Goal: Task Accomplishment & Management: Use online tool/utility

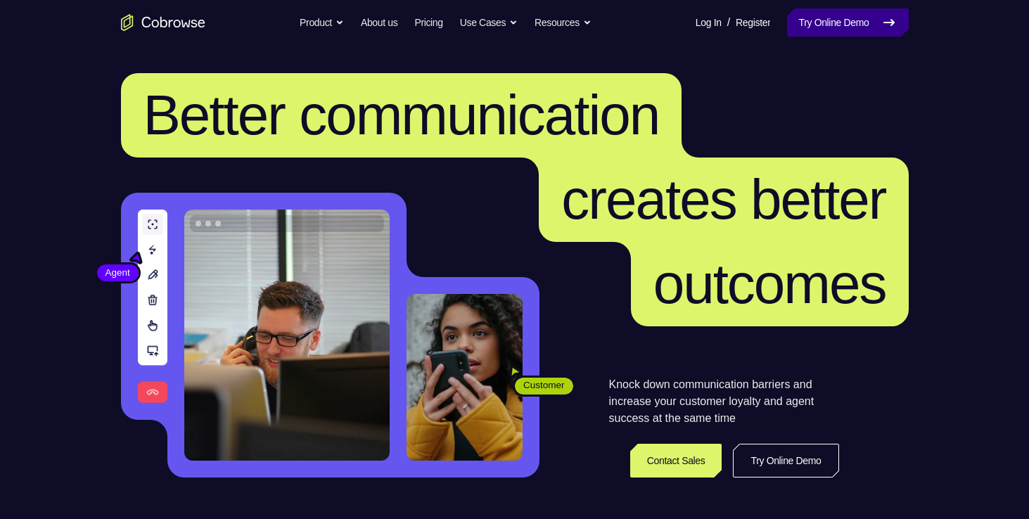
click at [815, 18] on link "Try Online Demo" at bounding box center [847, 22] width 121 height 28
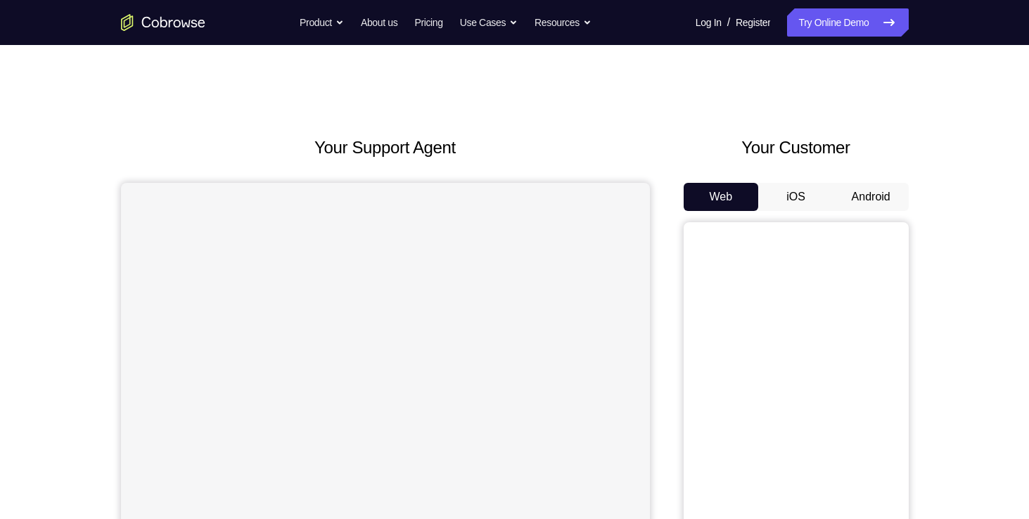
click at [870, 190] on button "Android" at bounding box center [871, 197] width 75 height 28
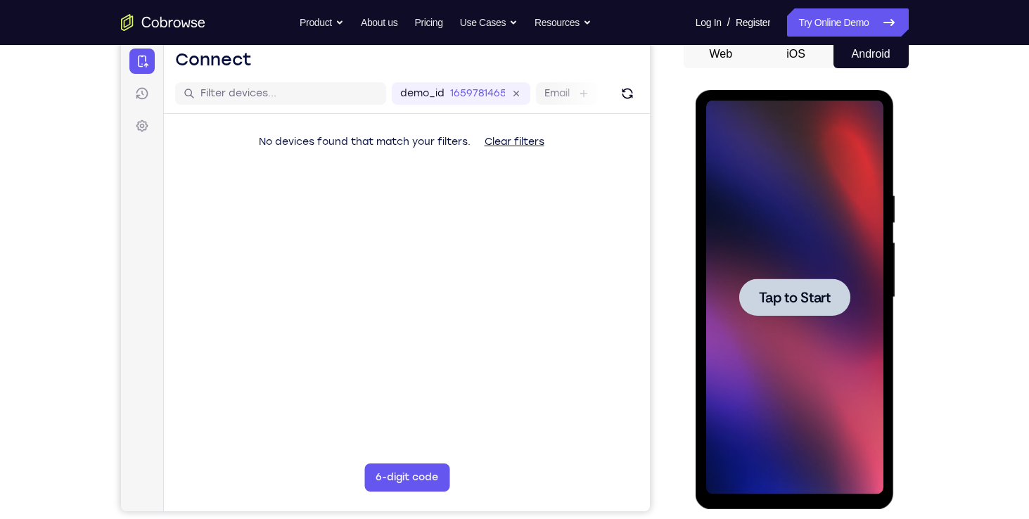
click at [798, 291] on span "Tap to Start" at bounding box center [795, 298] width 72 height 14
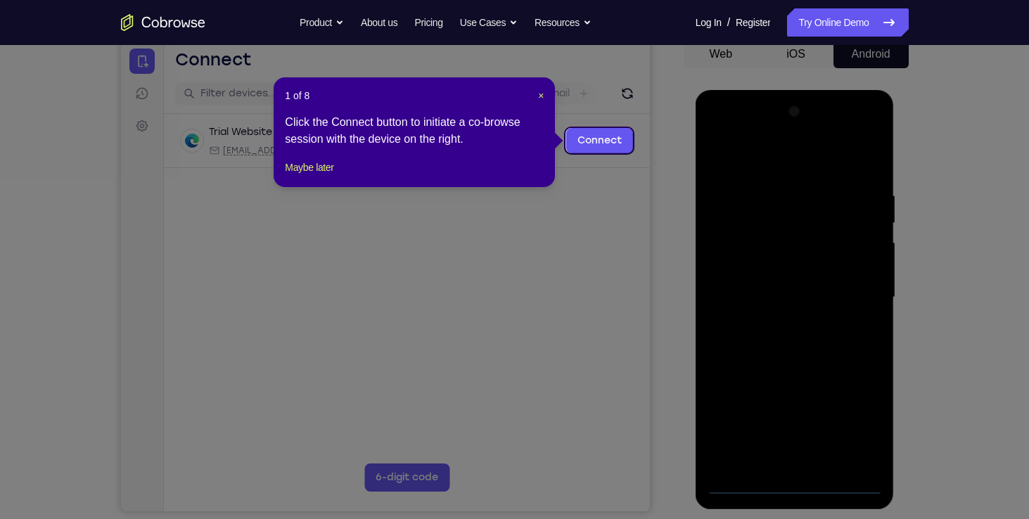
click at [679, 165] on icon at bounding box center [520, 259] width 1040 height 519
click at [670, 153] on icon at bounding box center [520, 259] width 1040 height 519
click at [511, 318] on icon at bounding box center [520, 259] width 1040 height 519
click at [540, 91] on span "×" at bounding box center [541, 95] width 6 height 11
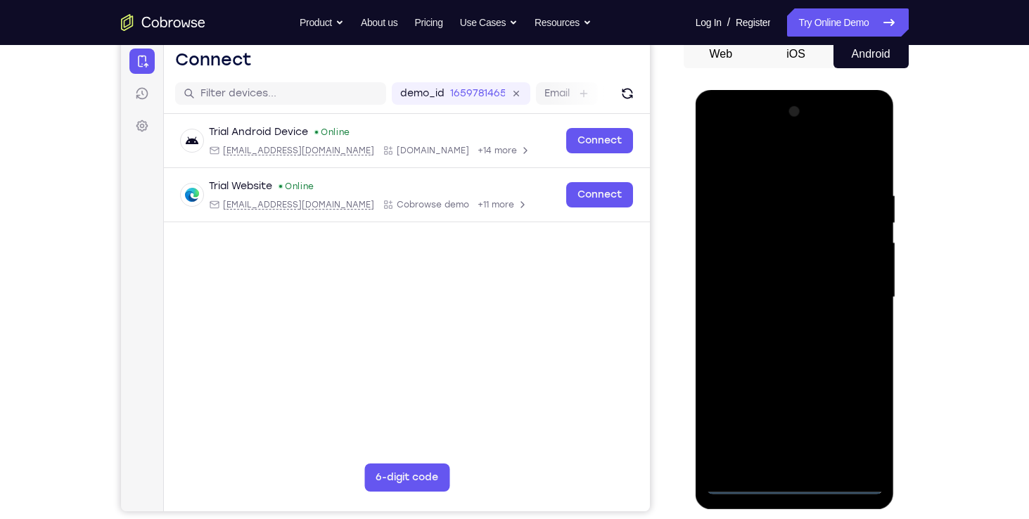
click at [787, 484] on div at bounding box center [794, 298] width 177 height 394
click at [763, 456] on div at bounding box center [794, 298] width 177 height 394
click at [781, 203] on div at bounding box center [794, 298] width 177 height 394
click at [775, 450] on div at bounding box center [794, 298] width 177 height 394
click at [839, 226] on div at bounding box center [794, 298] width 177 height 394
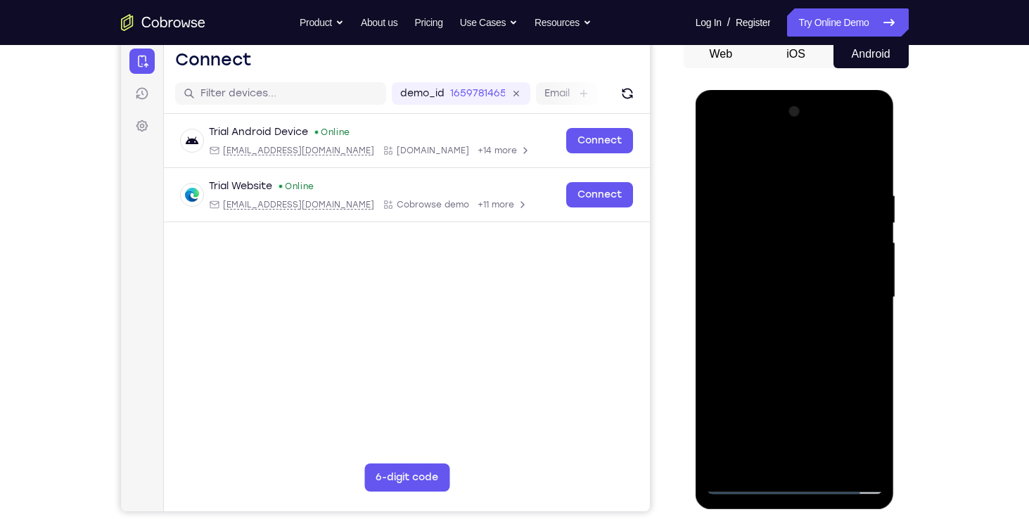
click at [839, 226] on div at bounding box center [794, 298] width 177 height 394
click at [879, 205] on div at bounding box center [794, 298] width 177 height 394
click at [864, 418] on div at bounding box center [794, 298] width 177 height 394
click at [874, 129] on div at bounding box center [794, 298] width 177 height 394
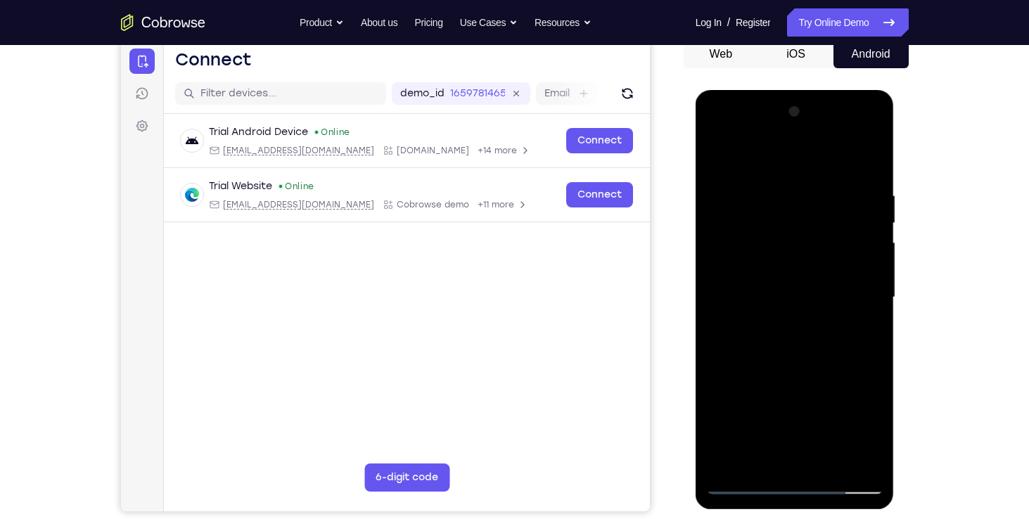
click at [797, 473] on div at bounding box center [794, 298] width 177 height 394
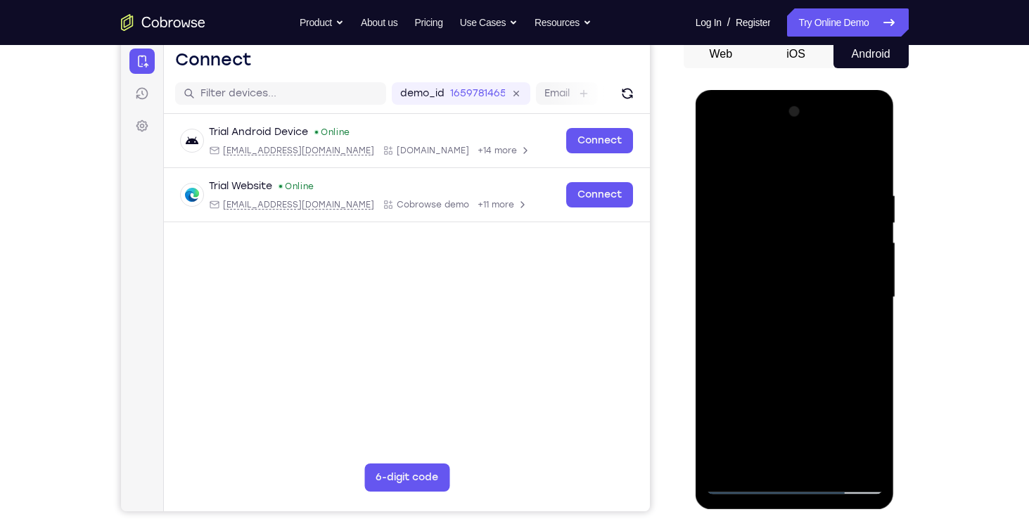
drag, startPoint x: 797, startPoint y: 473, endPoint x: 785, endPoint y: 492, distance: 21.9
click at [785, 492] on div at bounding box center [794, 298] width 177 height 394
click at [793, 484] on div at bounding box center [794, 298] width 177 height 394
click at [791, 457] on div at bounding box center [794, 298] width 177 height 394
click at [788, 447] on div at bounding box center [794, 298] width 177 height 394
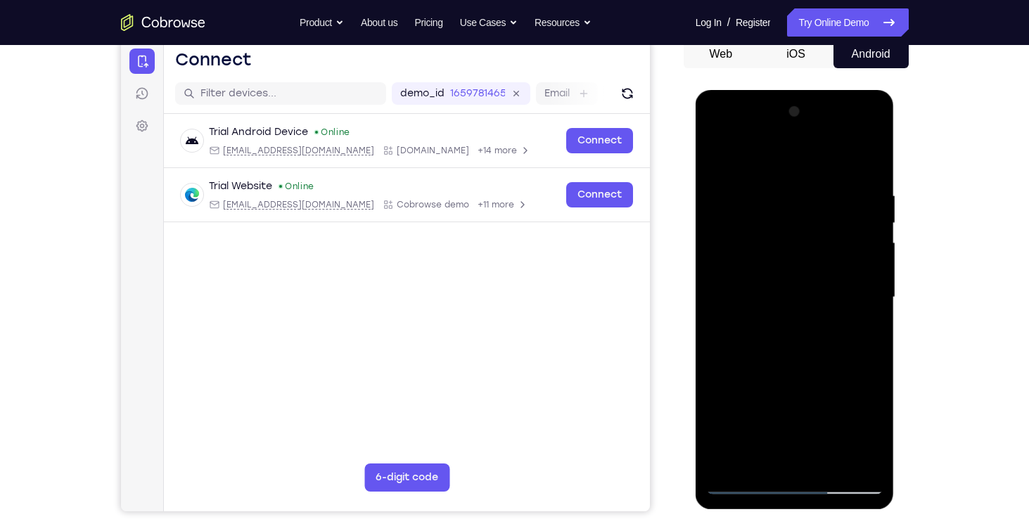
click at [843, 382] on div at bounding box center [794, 298] width 177 height 394
click at [831, 432] on div at bounding box center [794, 298] width 177 height 394
click at [743, 412] on div at bounding box center [794, 298] width 177 height 394
click at [787, 383] on div at bounding box center [794, 298] width 177 height 394
click at [727, 405] on div at bounding box center [794, 298] width 177 height 394
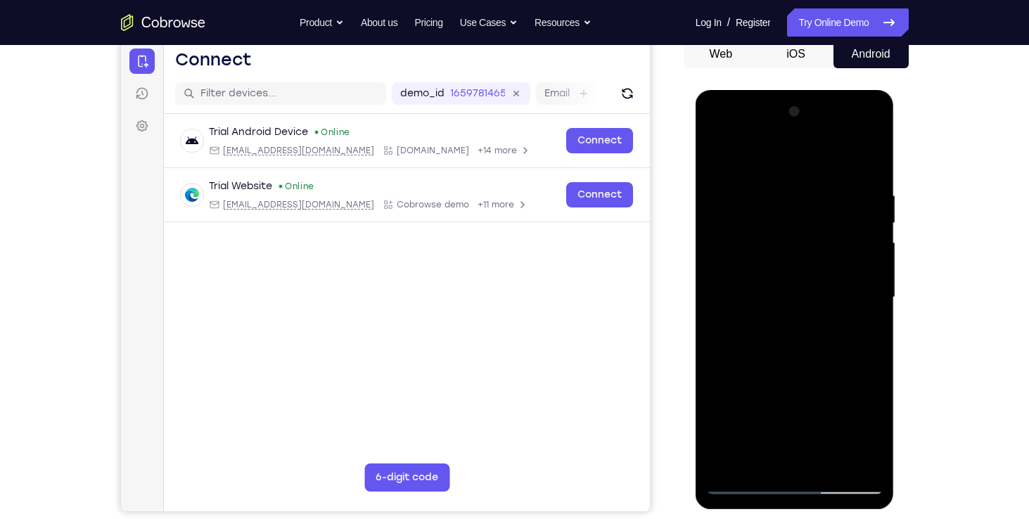
click at [865, 452] on div at bounding box center [794, 298] width 177 height 394
click at [718, 264] on div at bounding box center [794, 298] width 177 height 394
click at [778, 455] on div at bounding box center [794, 298] width 177 height 394
click at [768, 284] on div at bounding box center [794, 298] width 177 height 394
click at [850, 406] on div at bounding box center [794, 298] width 177 height 394
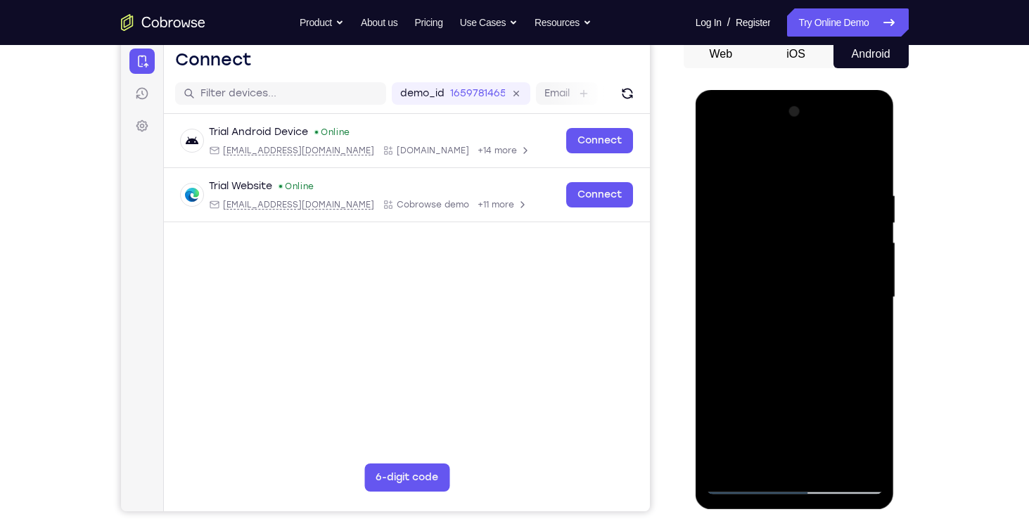
click at [727, 405] on div at bounding box center [794, 298] width 177 height 394
click at [768, 380] on div at bounding box center [794, 298] width 177 height 394
click at [751, 380] on div at bounding box center [794, 298] width 177 height 394
click at [845, 429] on div at bounding box center [794, 298] width 177 height 394
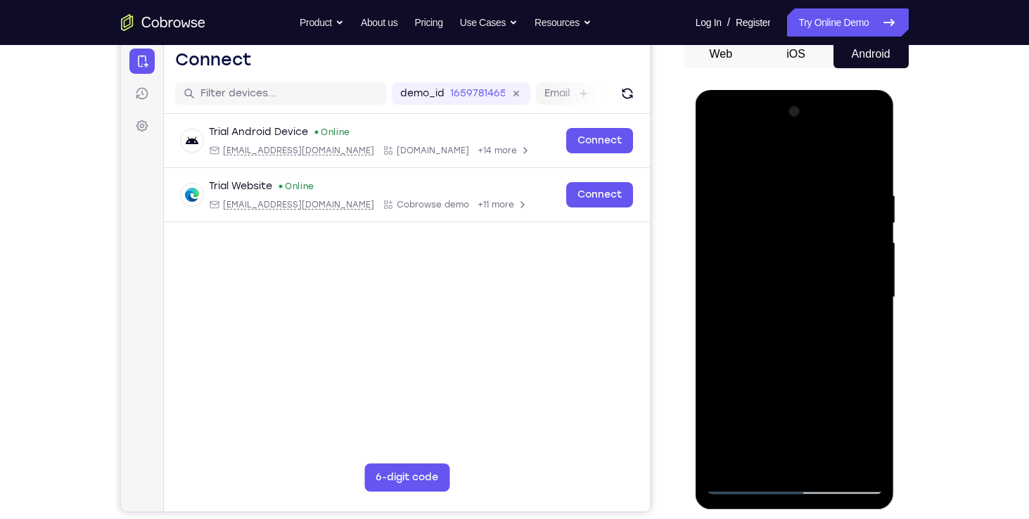
click at [810, 407] on div at bounding box center [794, 298] width 177 height 394
click at [720, 406] on div at bounding box center [794, 298] width 177 height 394
click at [741, 406] on div at bounding box center [794, 298] width 177 height 394
click at [721, 407] on div at bounding box center [794, 298] width 177 height 394
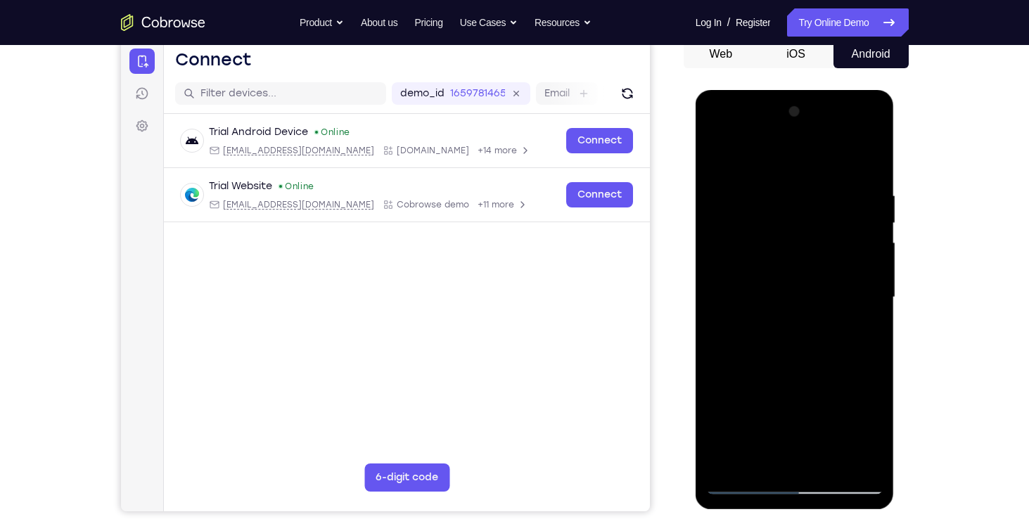
click at [828, 434] on div at bounding box center [794, 298] width 177 height 394
click at [794, 244] on div at bounding box center [794, 298] width 177 height 394
click at [792, 238] on div at bounding box center [794, 298] width 177 height 394
click at [744, 237] on div at bounding box center [794, 298] width 177 height 394
click at [744, 273] on div at bounding box center [794, 298] width 177 height 394
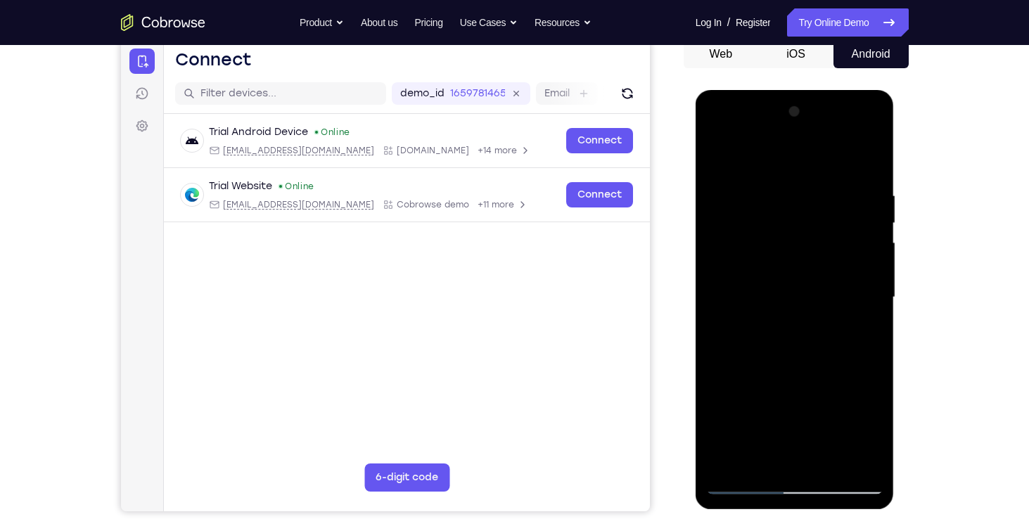
click at [865, 268] on div at bounding box center [794, 298] width 177 height 394
click at [848, 407] on div at bounding box center [794, 298] width 177 height 394
click at [715, 431] on div at bounding box center [794, 298] width 177 height 394
click at [860, 433] on div at bounding box center [794, 298] width 177 height 394
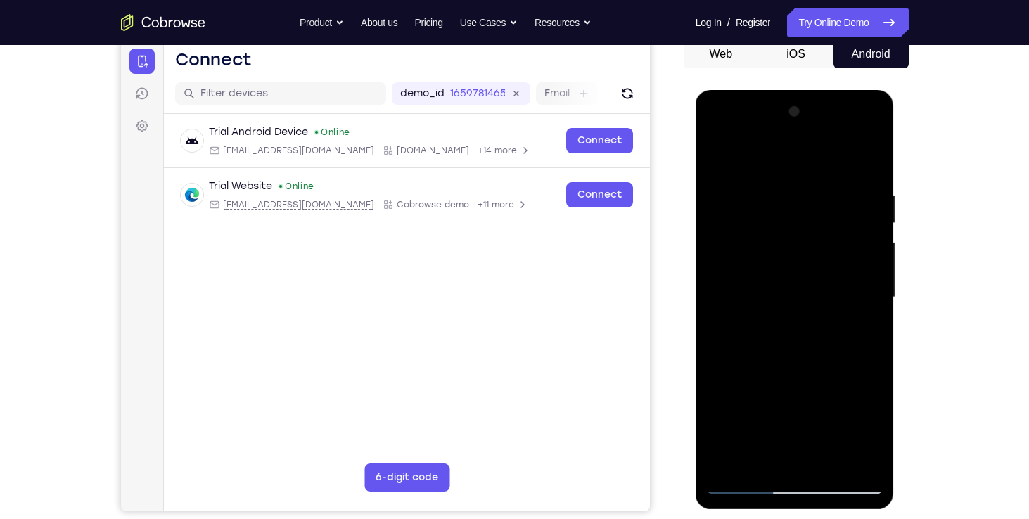
click at [860, 433] on div at bounding box center [794, 298] width 177 height 394
drag, startPoint x: 860, startPoint y: 433, endPoint x: 715, endPoint y: 433, distance: 144.9
click at [715, 433] on div at bounding box center [794, 298] width 177 height 394
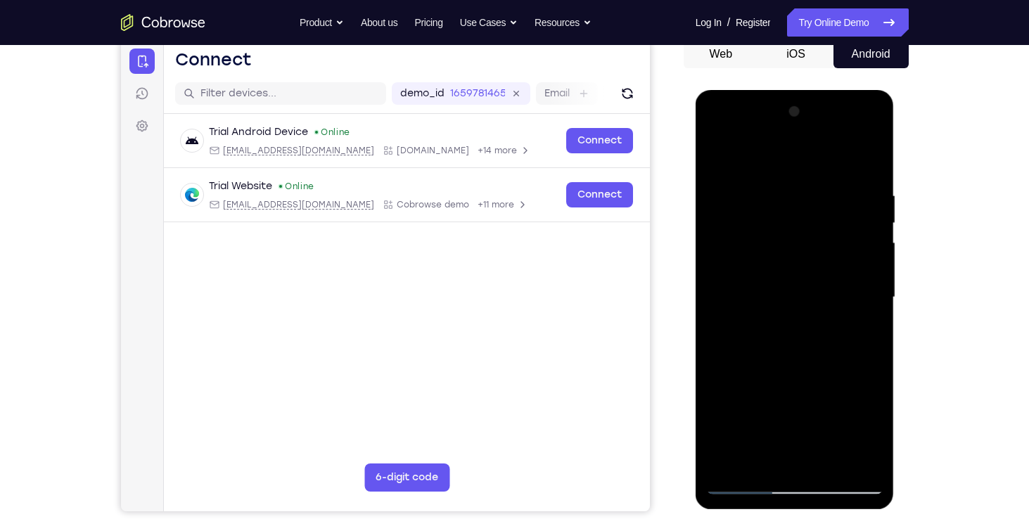
click at [715, 433] on div at bounding box center [794, 298] width 177 height 394
click at [846, 407] on div at bounding box center [794, 298] width 177 height 394
click at [718, 427] on div at bounding box center [794, 298] width 177 height 394
click at [725, 407] on div at bounding box center [794, 298] width 177 height 394
click at [766, 381] on div at bounding box center [794, 298] width 177 height 394
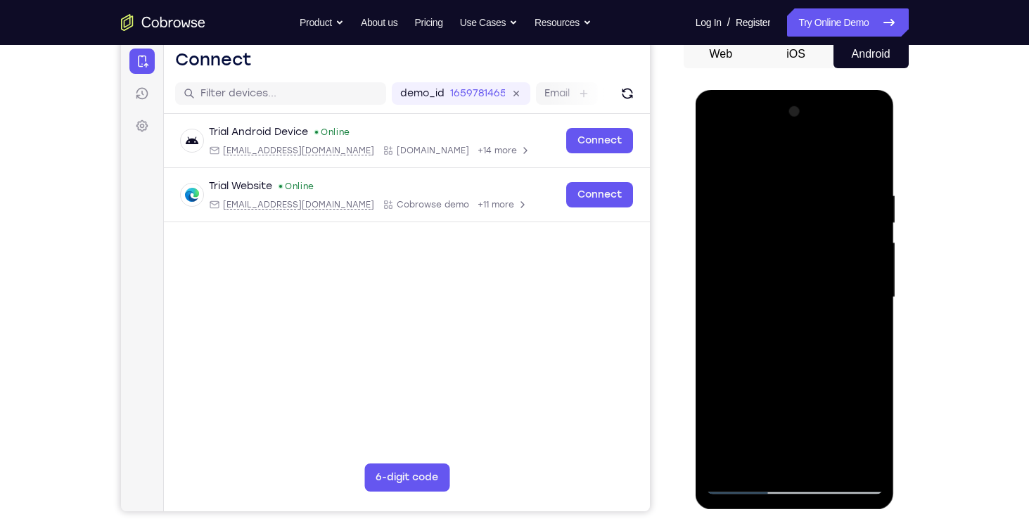
click at [750, 379] on div at bounding box center [794, 298] width 177 height 394
click at [844, 430] on div at bounding box center [794, 298] width 177 height 394
click at [733, 354] on div at bounding box center [794, 298] width 177 height 394
click at [834, 354] on div at bounding box center [794, 298] width 177 height 394
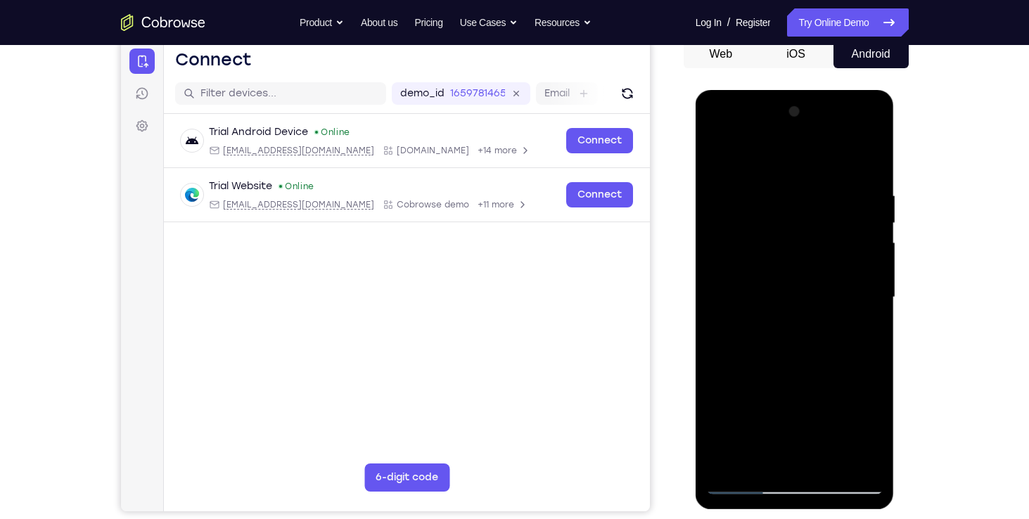
click at [805, 350] on div at bounding box center [794, 298] width 177 height 394
click at [766, 354] on div at bounding box center [794, 298] width 177 height 394
click at [840, 359] on div at bounding box center [794, 298] width 177 height 394
click at [828, 295] on div at bounding box center [794, 298] width 177 height 394
click at [808, 357] on div at bounding box center [794, 298] width 177 height 394
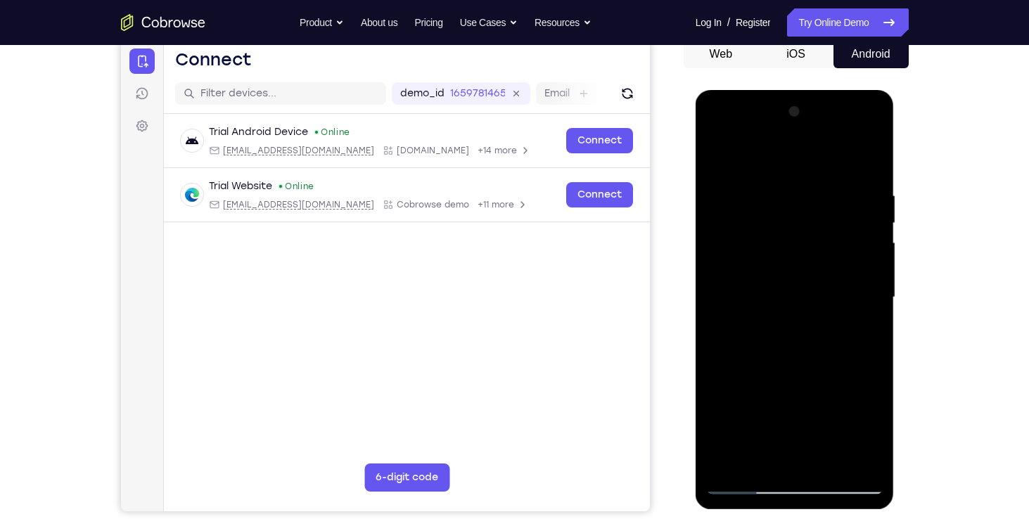
click at [813, 337] on div at bounding box center [794, 298] width 177 height 394
click at [800, 354] on div at bounding box center [794, 298] width 177 height 394
click at [800, 347] on div at bounding box center [794, 298] width 177 height 394
click at [801, 337] on div at bounding box center [794, 298] width 177 height 394
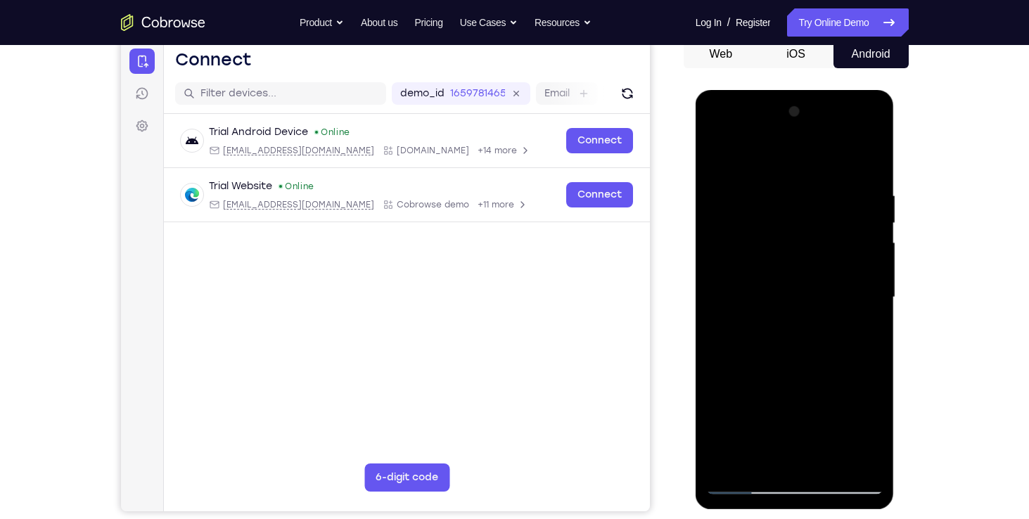
click at [800, 354] on div at bounding box center [794, 298] width 177 height 394
click at [801, 337] on div at bounding box center [794, 298] width 177 height 394
click at [799, 354] on div at bounding box center [794, 298] width 177 height 394
click at [804, 344] on div at bounding box center [794, 298] width 177 height 394
click at [803, 356] on div at bounding box center [794, 298] width 177 height 394
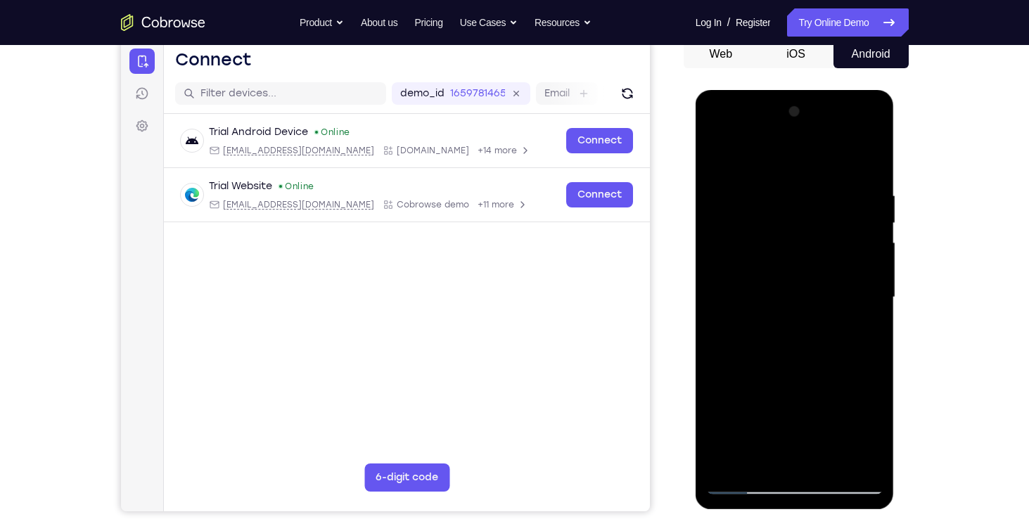
click at [808, 335] on div at bounding box center [794, 298] width 177 height 394
click at [784, 336] on div at bounding box center [794, 298] width 177 height 394
click at [790, 222] on div at bounding box center [794, 298] width 177 height 394
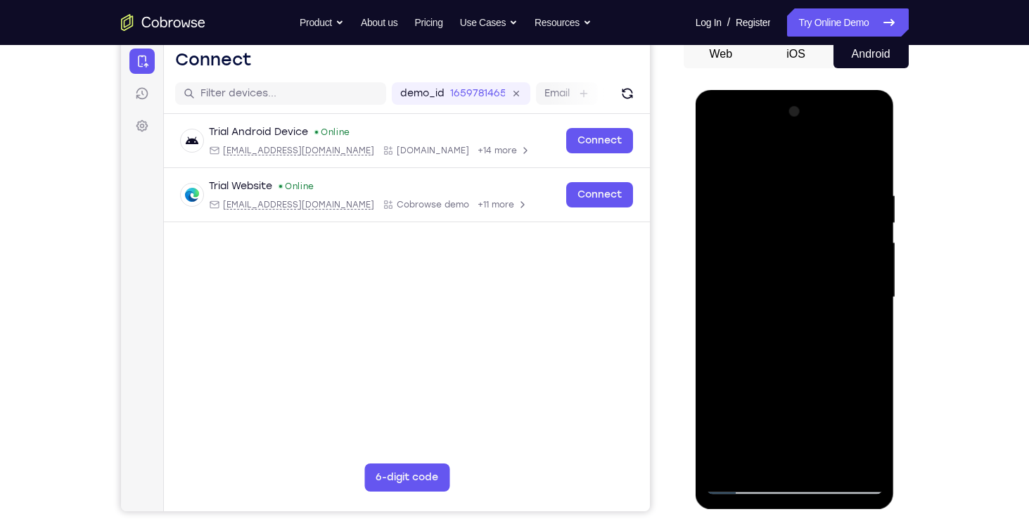
click at [791, 272] on div at bounding box center [794, 298] width 177 height 394
click at [794, 279] on div at bounding box center [794, 298] width 177 height 394
click at [793, 300] on div at bounding box center [794, 298] width 177 height 394
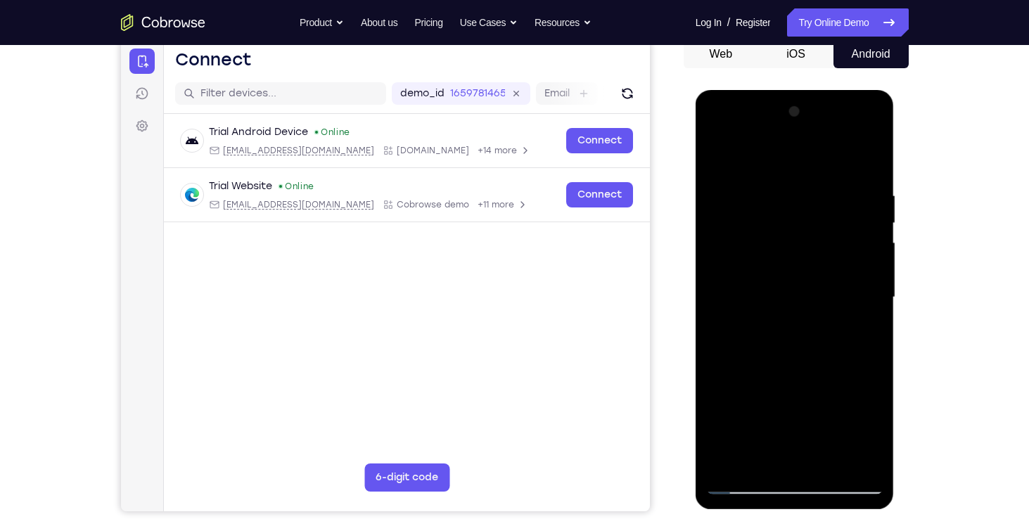
click at [793, 300] on div at bounding box center [794, 298] width 177 height 394
click at [800, 297] on div at bounding box center [794, 298] width 177 height 394
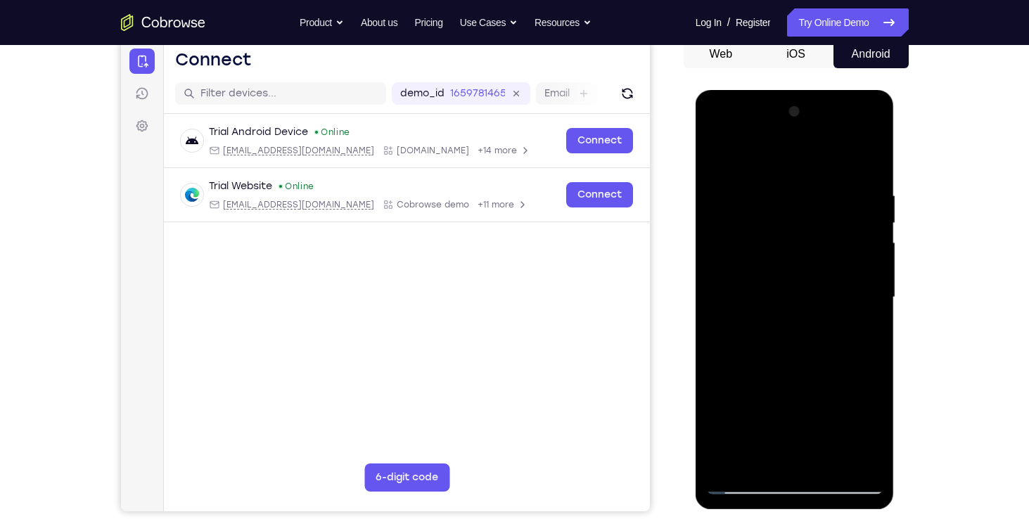
click at [800, 297] on div at bounding box center [794, 298] width 177 height 394
click at [799, 320] on div at bounding box center [794, 298] width 177 height 394
click at [775, 219] on div at bounding box center [794, 298] width 177 height 394
click at [715, 131] on div at bounding box center [794, 298] width 177 height 394
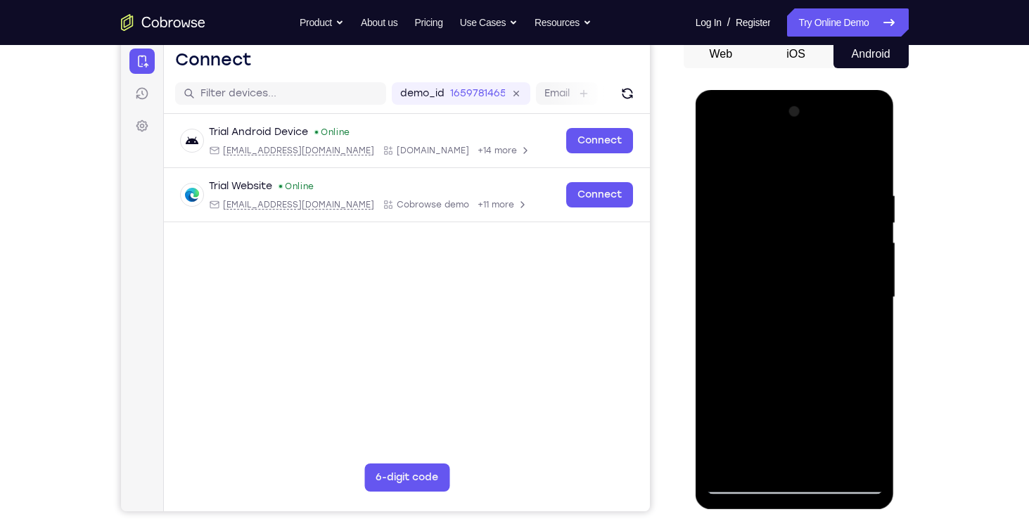
click at [736, 262] on div at bounding box center [794, 298] width 177 height 394
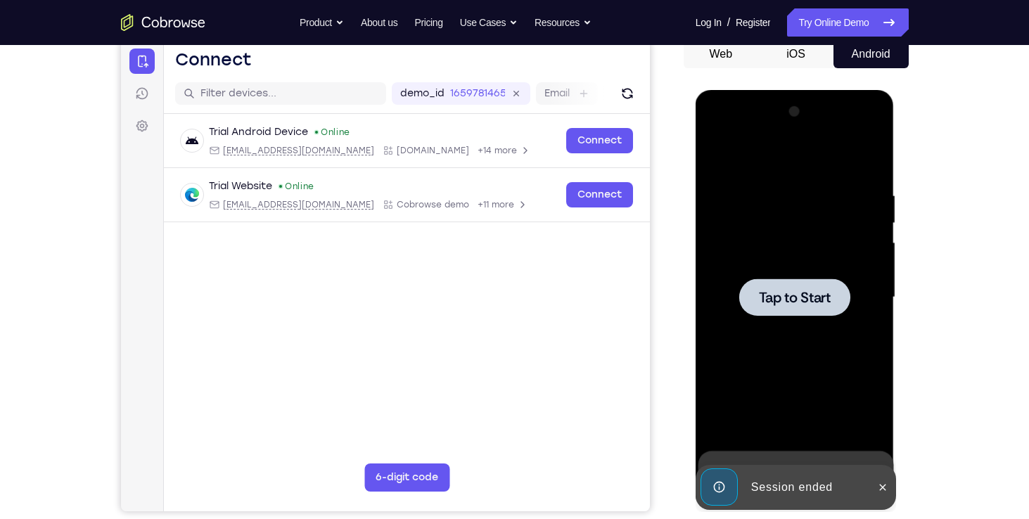
click at [772, 284] on div at bounding box center [794, 297] width 111 height 37
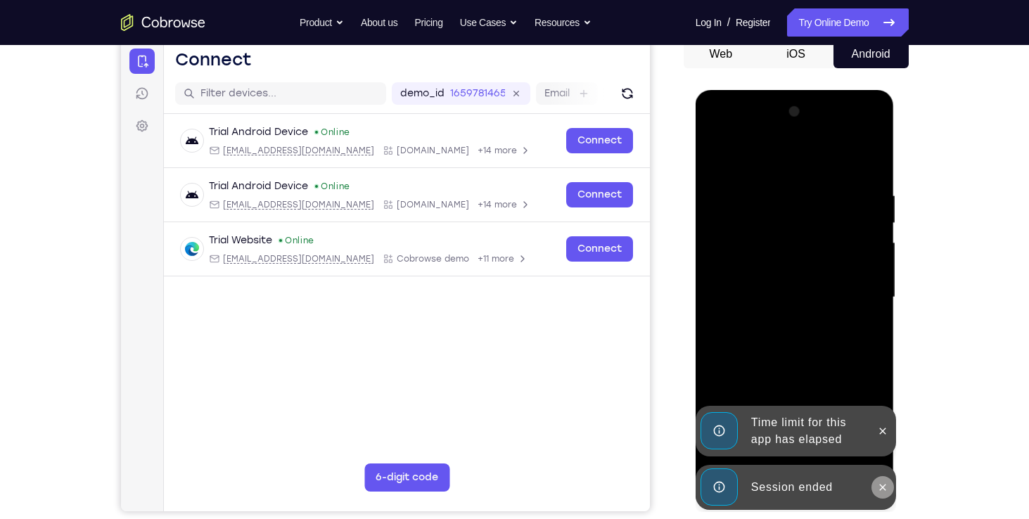
click at [881, 490] on icon at bounding box center [882, 487] width 11 height 11
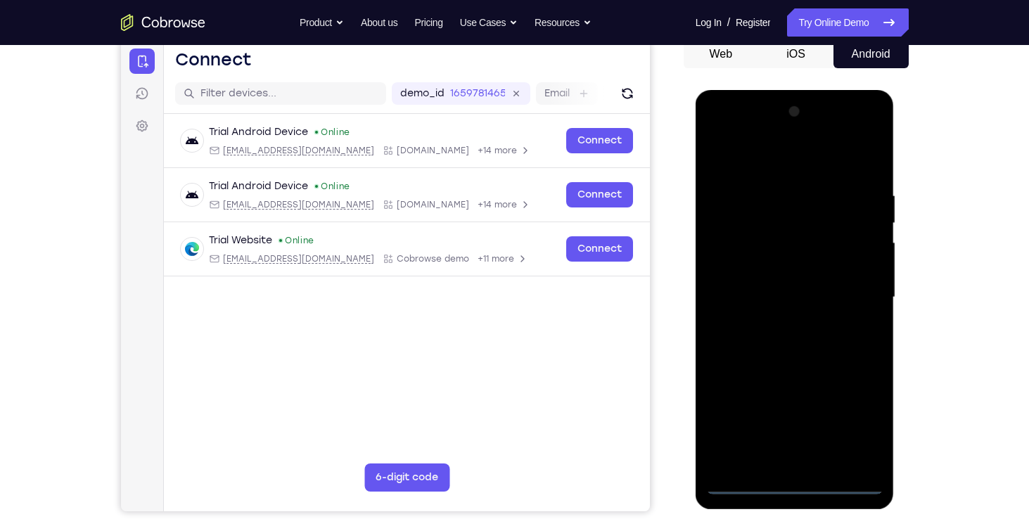
click at [803, 485] on div at bounding box center [794, 298] width 177 height 394
click at [858, 421] on div at bounding box center [794, 298] width 177 height 394
click at [793, 479] on div at bounding box center [794, 298] width 177 height 394
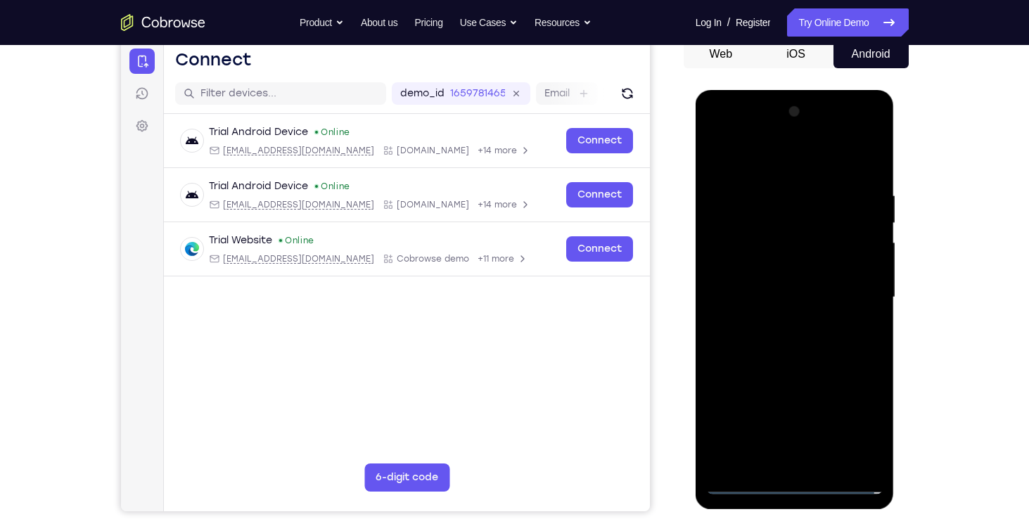
click at [793, 479] on div at bounding box center [794, 298] width 177 height 394
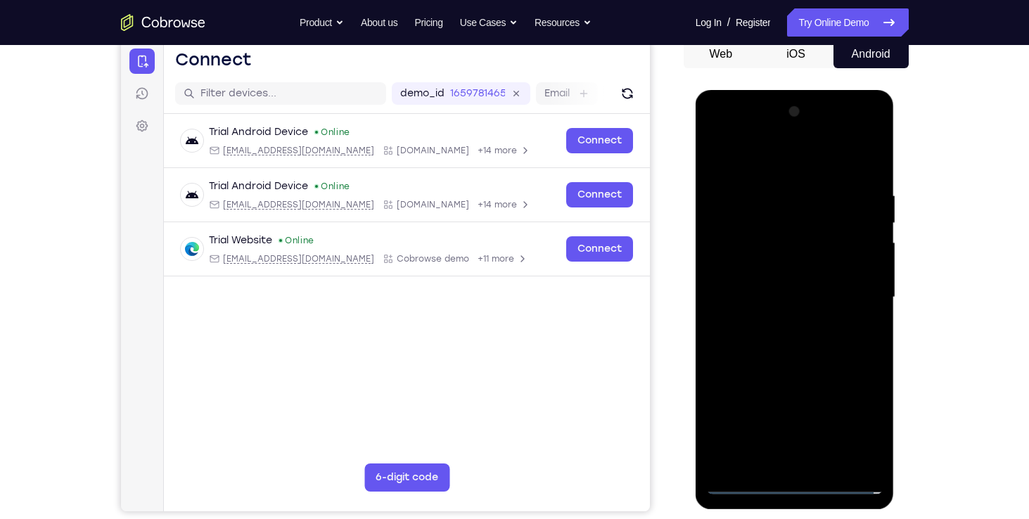
click at [793, 479] on div at bounding box center [794, 298] width 177 height 394
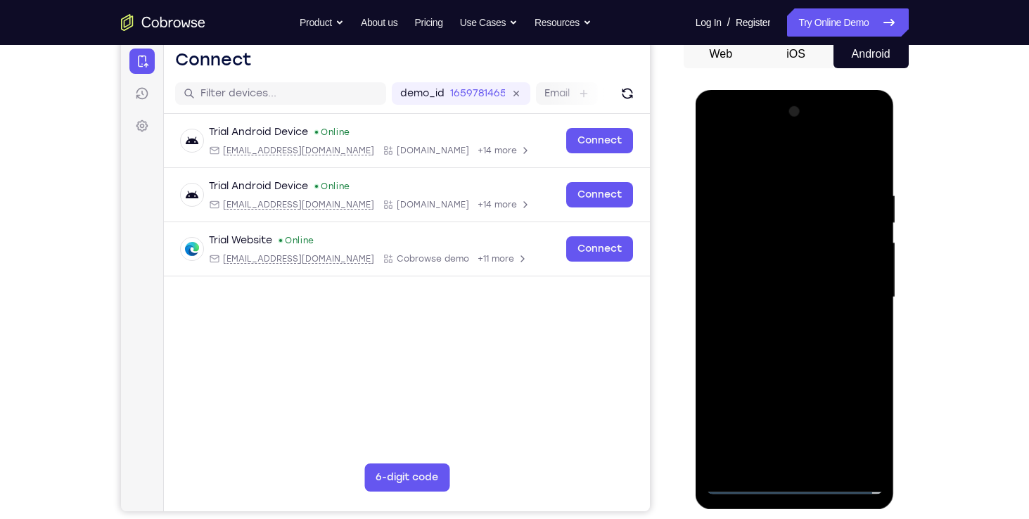
click at [793, 479] on div at bounding box center [794, 298] width 177 height 394
click at [800, 486] on div at bounding box center [794, 298] width 177 height 394
click at [768, 458] on div at bounding box center [794, 298] width 177 height 394
click at [842, 376] on div at bounding box center [794, 298] width 177 height 394
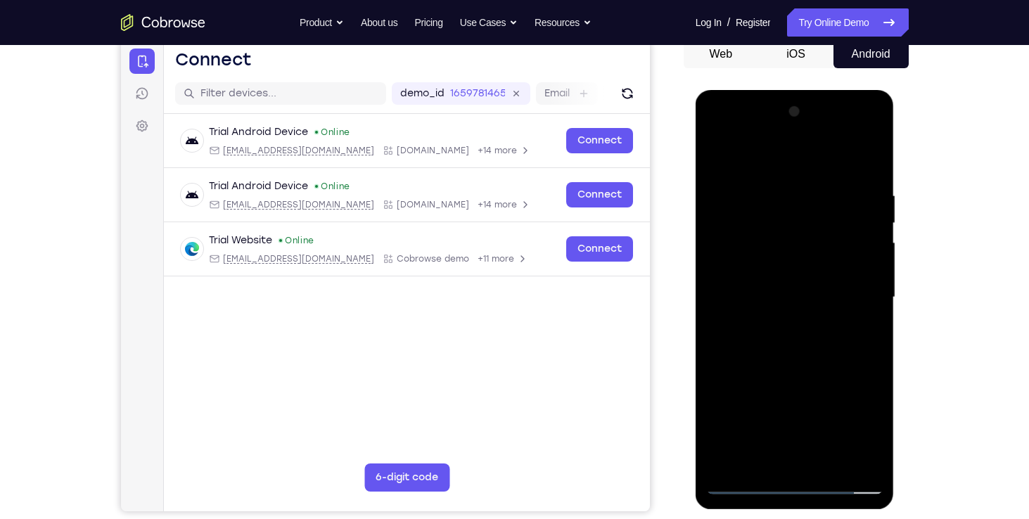
click at [826, 436] on div at bounding box center [794, 298] width 177 height 394
click at [737, 406] on div at bounding box center [794, 298] width 177 height 394
click at [788, 381] on div at bounding box center [794, 298] width 177 height 394
click at [873, 457] on div at bounding box center [794, 298] width 177 height 394
click at [743, 261] on div at bounding box center [794, 298] width 177 height 394
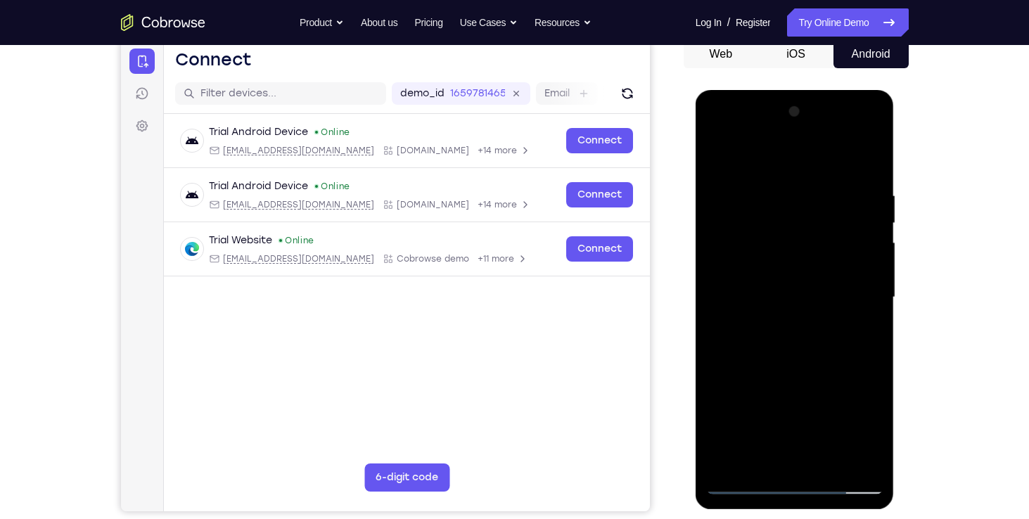
click at [782, 321] on div at bounding box center [794, 298] width 177 height 394
click at [788, 282] on div at bounding box center [794, 298] width 177 height 394
click at [769, 262] on div at bounding box center [794, 298] width 177 height 394
click at [863, 269] on div at bounding box center [794, 298] width 177 height 394
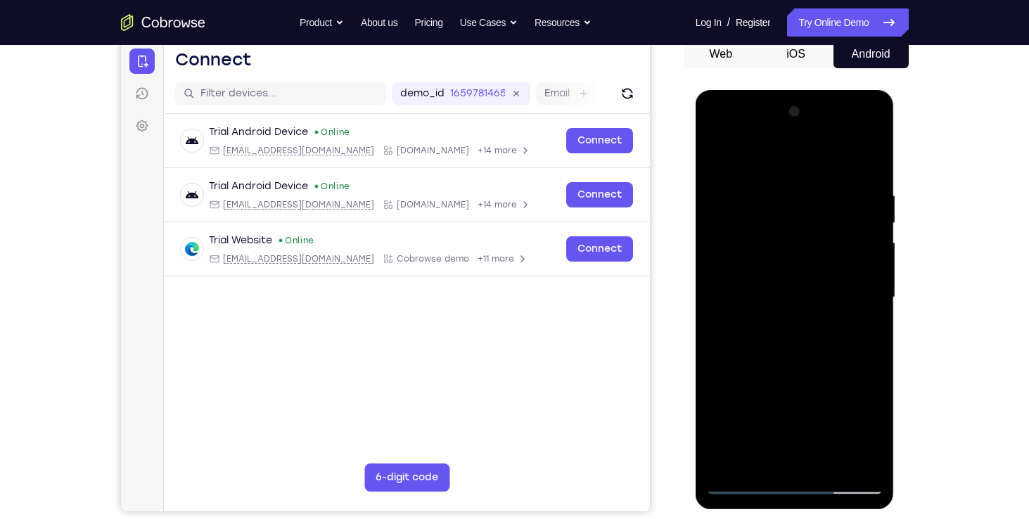
click at [848, 289] on div at bounding box center [794, 298] width 177 height 394
click at [803, 358] on div at bounding box center [794, 298] width 177 height 394
click at [805, 343] on div at bounding box center [794, 298] width 177 height 394
click at [803, 353] on div at bounding box center [794, 298] width 177 height 394
click at [800, 348] on div at bounding box center [794, 298] width 177 height 394
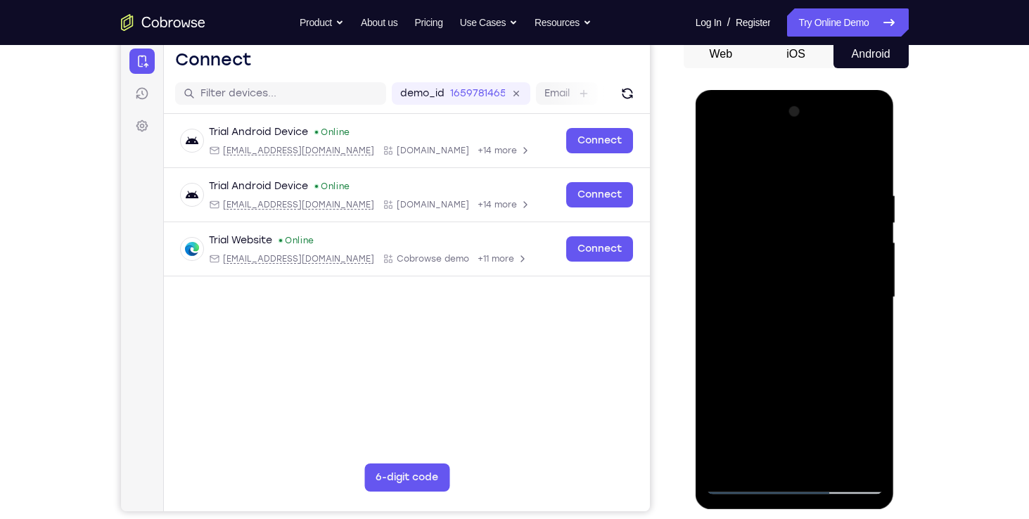
click at [800, 348] on div at bounding box center [794, 298] width 177 height 394
click at [770, 223] on div at bounding box center [794, 298] width 177 height 394
click at [783, 303] on div at bounding box center [794, 298] width 177 height 394
click at [719, 126] on div at bounding box center [794, 298] width 177 height 394
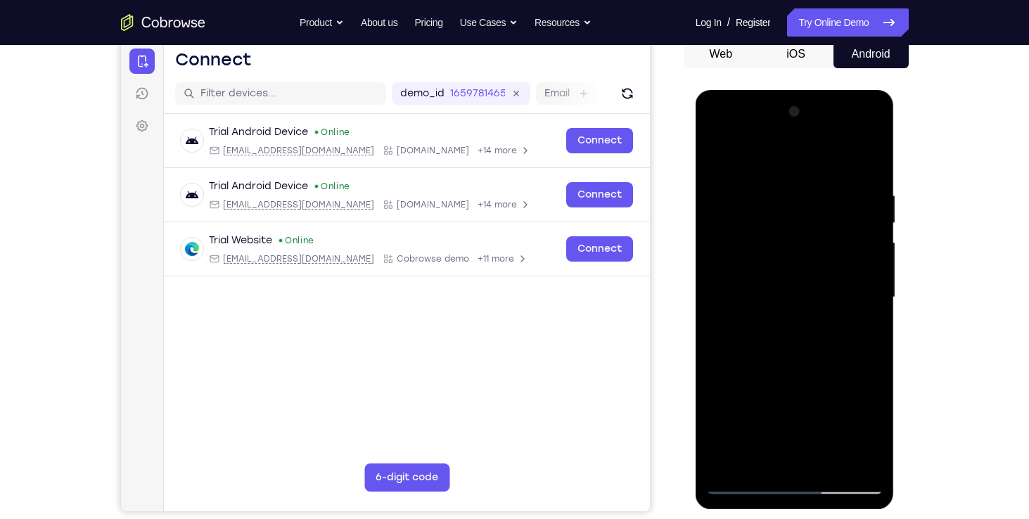
click at [732, 262] on div at bounding box center [794, 298] width 177 height 394
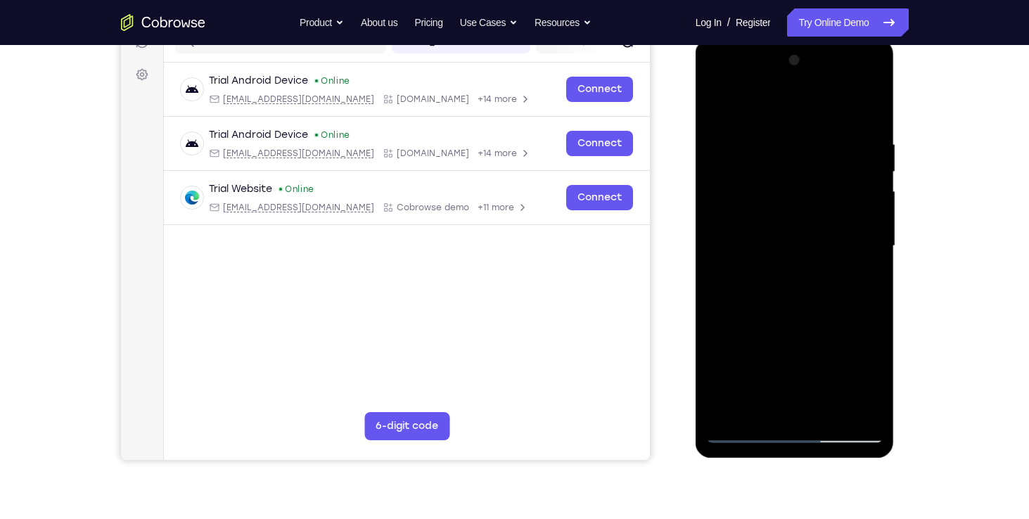
scroll to position [194, 0]
click at [778, 271] on div at bounding box center [794, 246] width 177 height 394
click at [781, 230] on div at bounding box center [794, 246] width 177 height 394
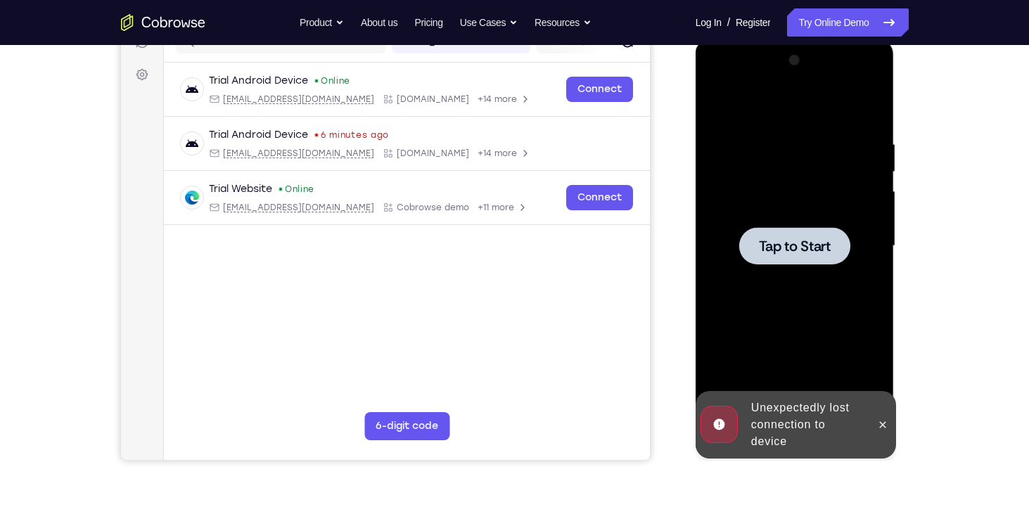
click at [791, 235] on div at bounding box center [794, 245] width 111 height 37
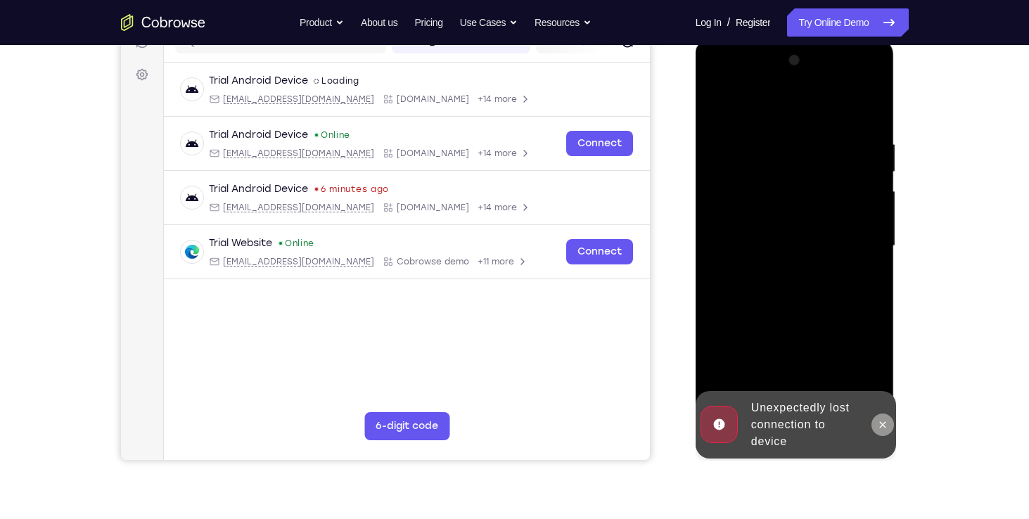
click at [882, 420] on icon at bounding box center [882, 424] width 11 height 11
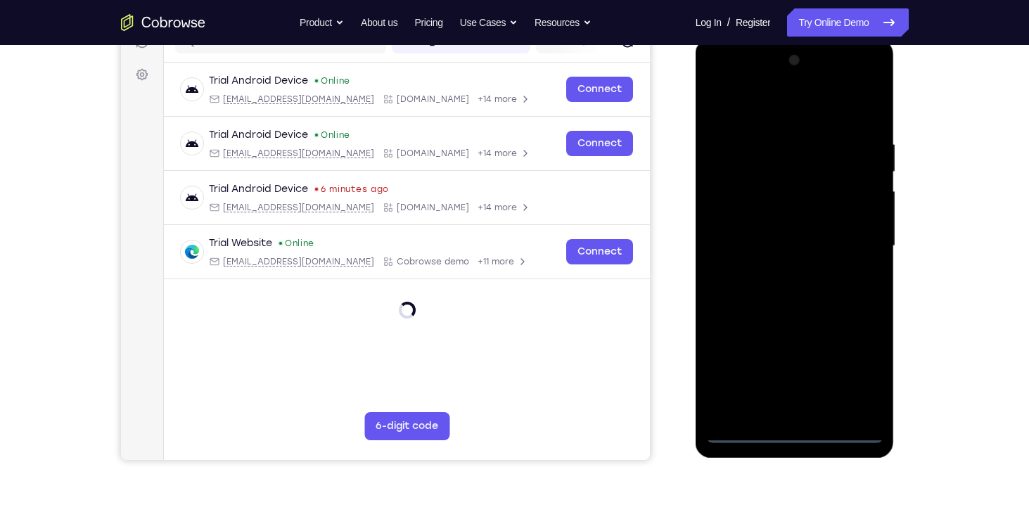
click at [786, 428] on div at bounding box center [794, 246] width 177 height 394
drag, startPoint x: 786, startPoint y: 428, endPoint x: 803, endPoint y: 404, distance: 30.3
click at [803, 404] on div at bounding box center [794, 246] width 177 height 394
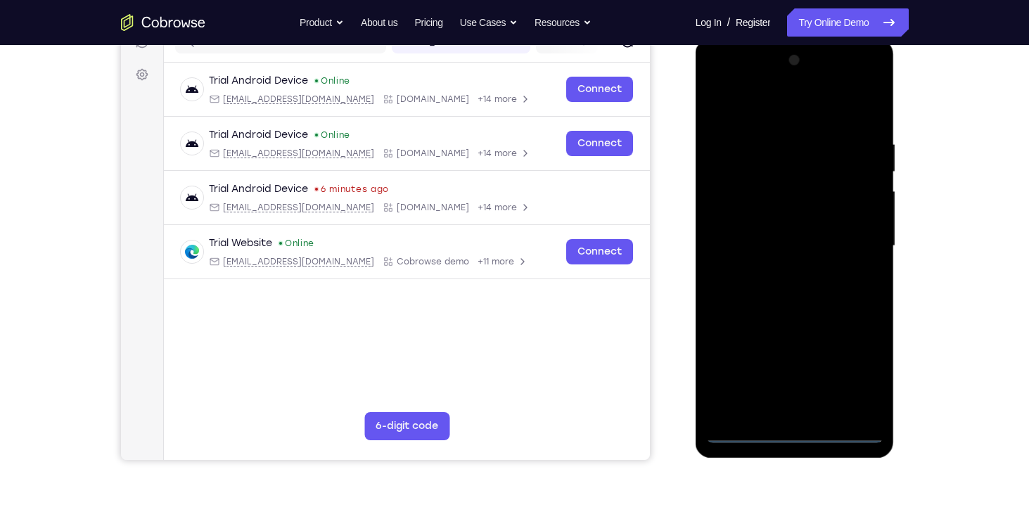
click at [803, 404] on div at bounding box center [794, 246] width 177 height 394
click at [867, 409] on div at bounding box center [794, 246] width 177 height 394
click at [813, 401] on div at bounding box center [794, 246] width 177 height 394
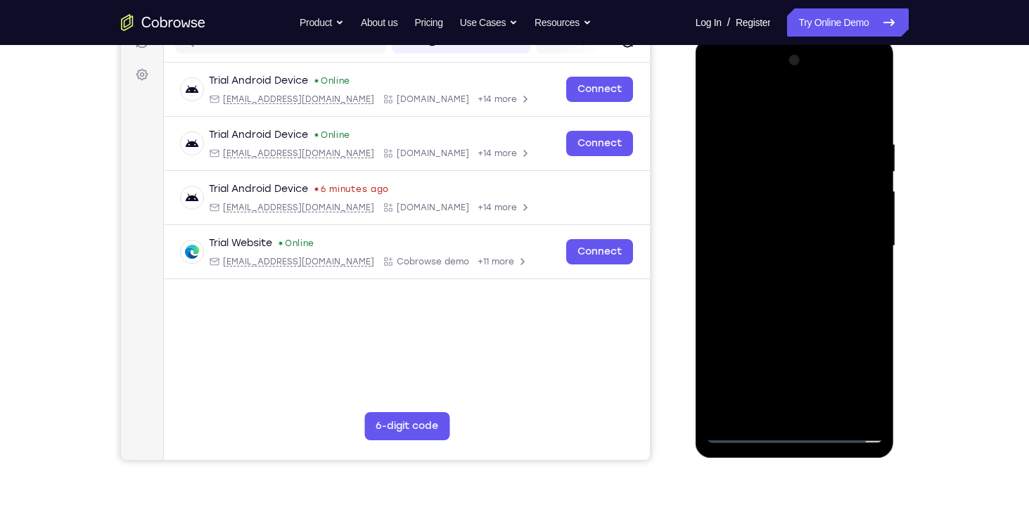
click at [874, 400] on div at bounding box center [794, 246] width 177 height 394
click at [795, 401] on div at bounding box center [794, 246] width 177 height 394
click at [867, 408] on div at bounding box center [794, 246] width 177 height 394
click at [797, 398] on div at bounding box center [794, 246] width 177 height 394
click at [796, 402] on div at bounding box center [794, 246] width 177 height 394
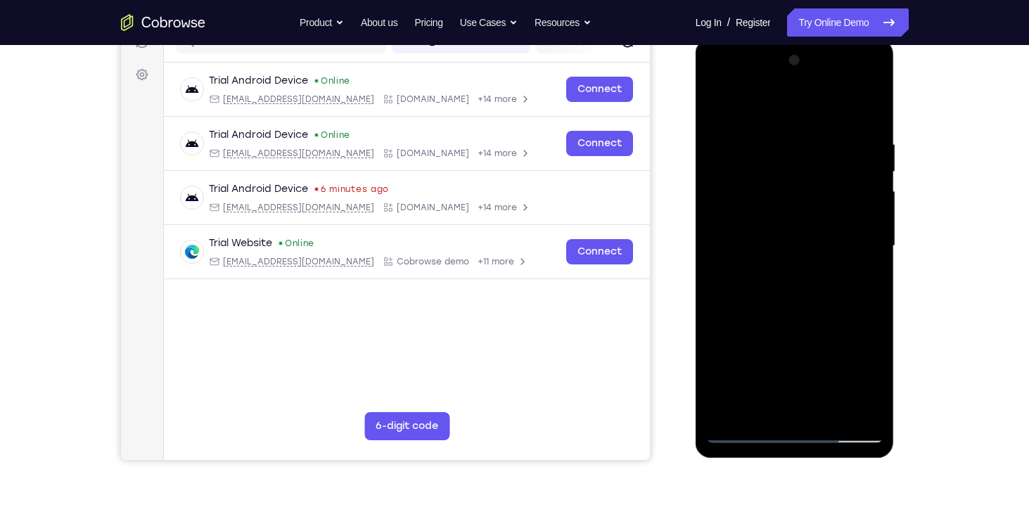
click at [806, 426] on div at bounding box center [794, 246] width 177 height 394
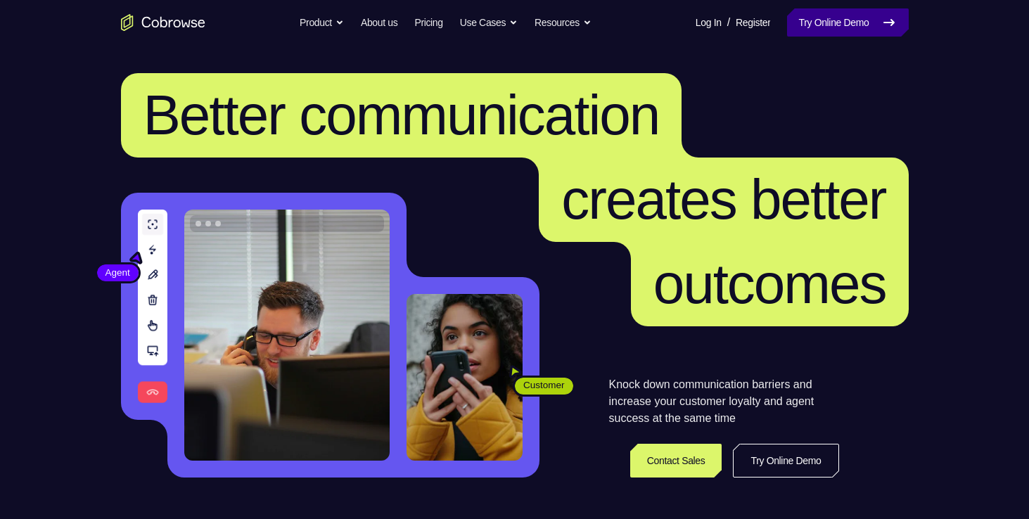
click at [820, 19] on link "Try Online Demo" at bounding box center [847, 22] width 121 height 28
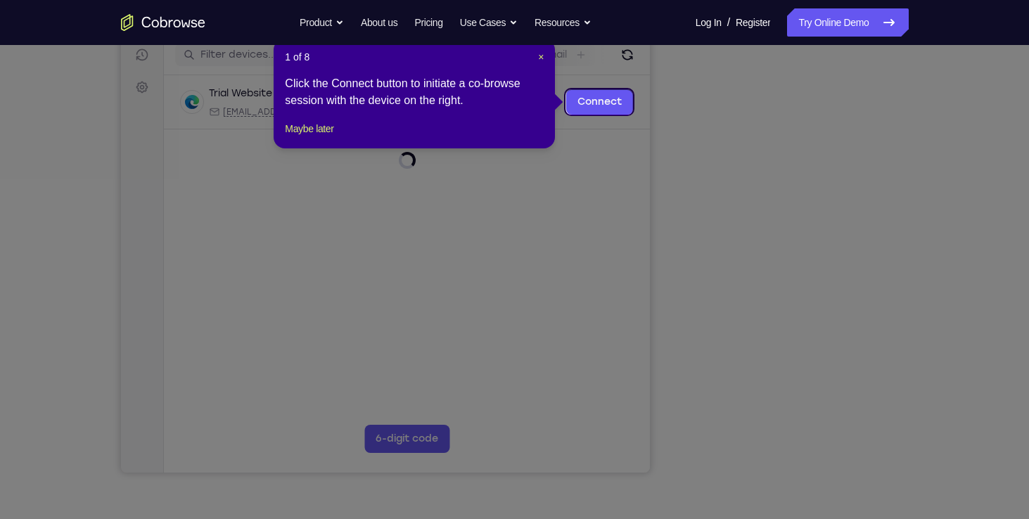
scroll to position [180, 0]
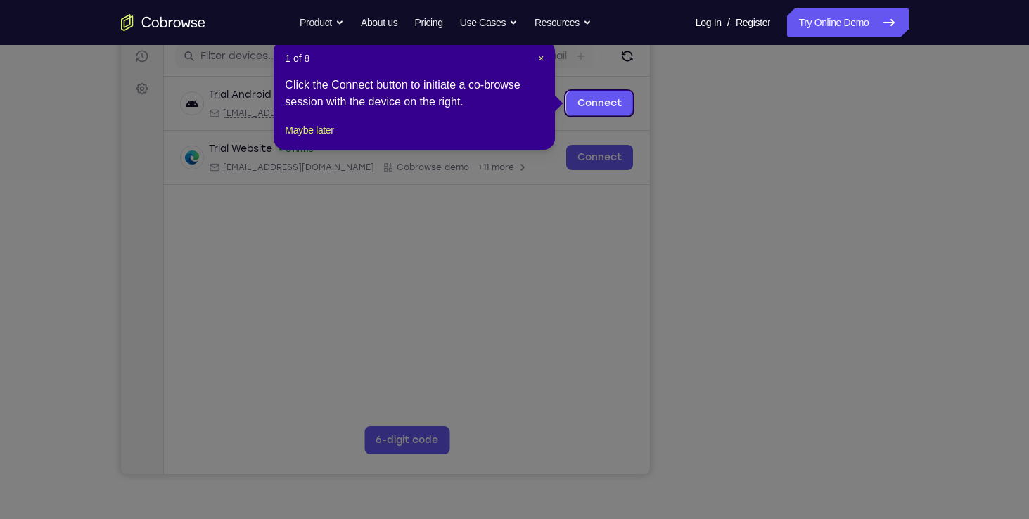
click at [790, 440] on icon at bounding box center [520, 259] width 1040 height 519
drag, startPoint x: 790, startPoint y: 440, endPoint x: 536, endPoint y: 61, distance: 457.0
drag, startPoint x: 536, startPoint y: 61, endPoint x: 421, endPoint y: 58, distance: 115.4
click at [542, 60] on span "×" at bounding box center [541, 58] width 6 height 11
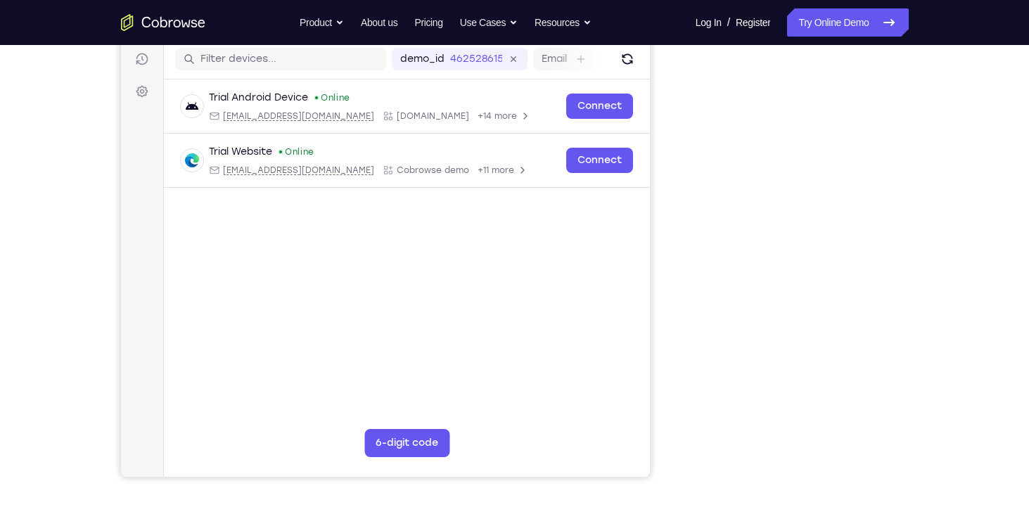
scroll to position [177, 0]
drag, startPoint x: 721, startPoint y: 43, endPoint x: 688, endPoint y: 234, distance: 194.2
click at [688, 234] on div at bounding box center [796, 261] width 225 height 433
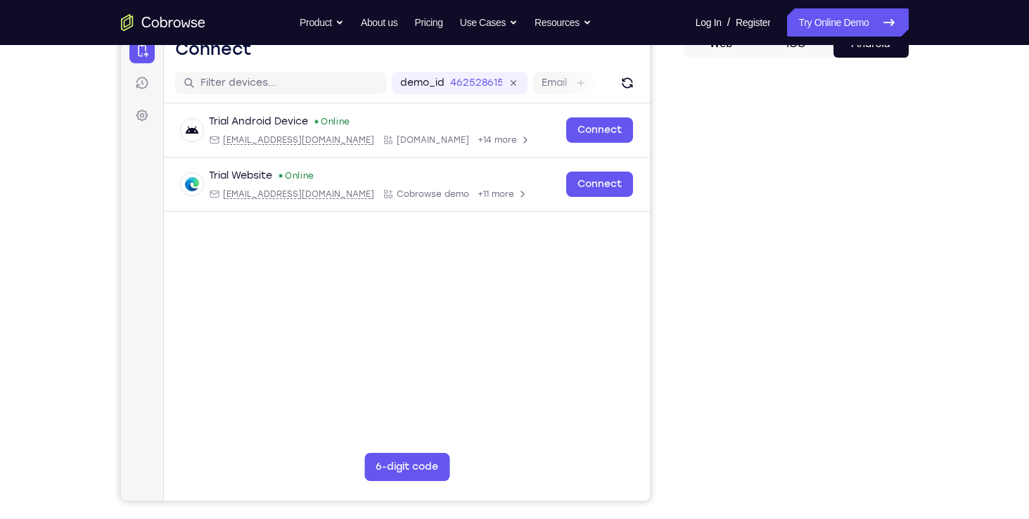
scroll to position [155, 0]
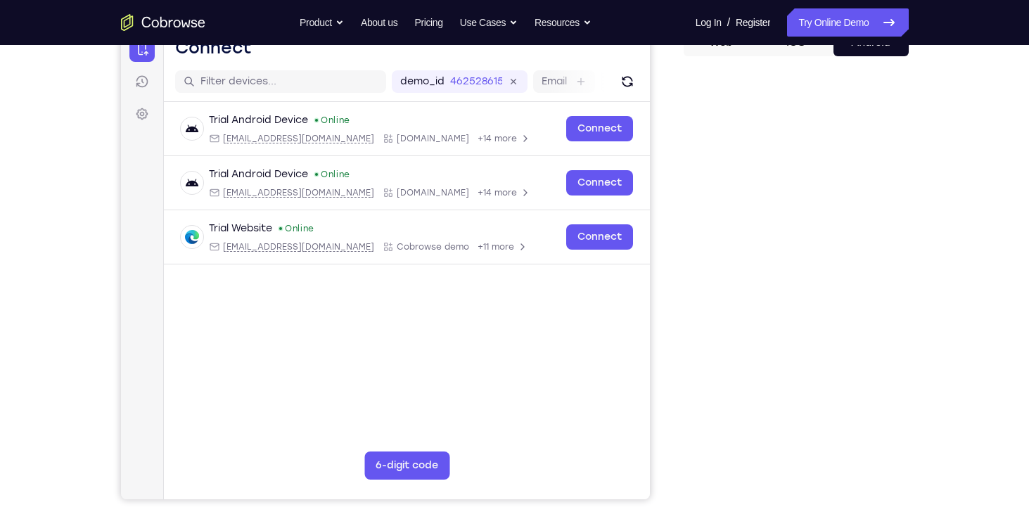
drag, startPoint x: 693, startPoint y: 65, endPoint x: 675, endPoint y: 427, distance: 362.7
click at [675, 427] on div "Your Support Agent Your Customer Web iOS Android" at bounding box center [515, 240] width 788 height 520
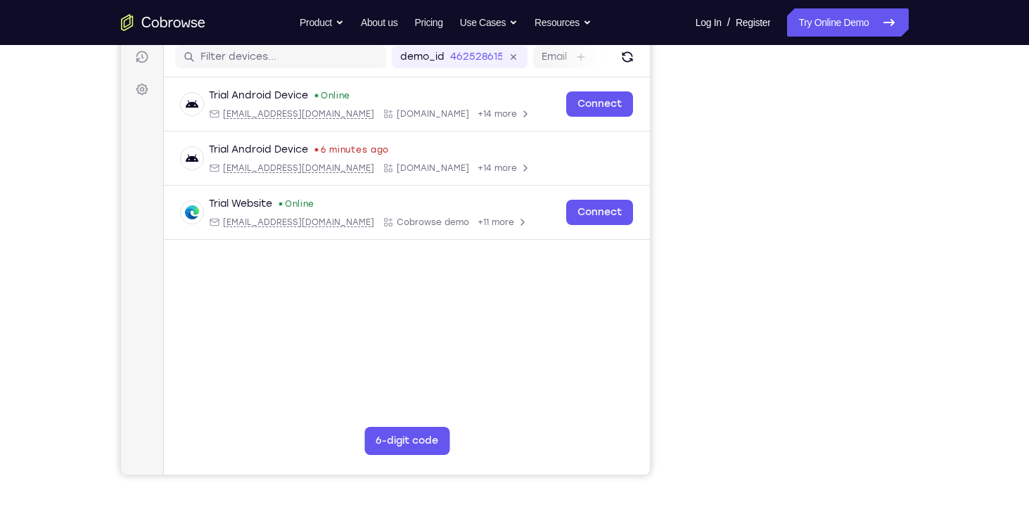
scroll to position [187, 0]
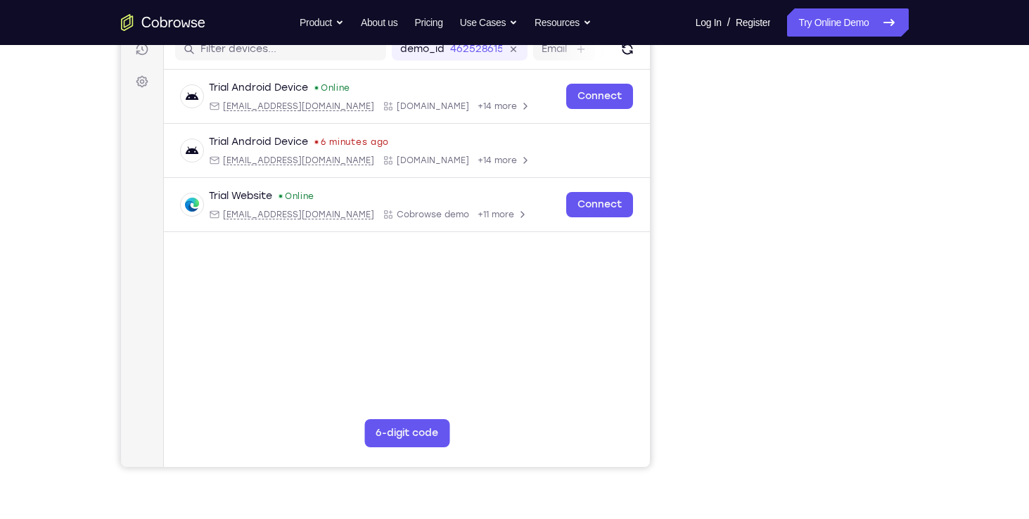
drag, startPoint x: 691, startPoint y: 198, endPoint x: 664, endPoint y: 277, distance: 83.2
click at [664, 277] on div "Your Support Agent Your Customer Web iOS Android" at bounding box center [515, 208] width 788 height 520
drag, startPoint x: 689, startPoint y: 198, endPoint x: 693, endPoint y: 127, distance: 71.1
click at [693, 127] on div at bounding box center [796, 251] width 225 height 433
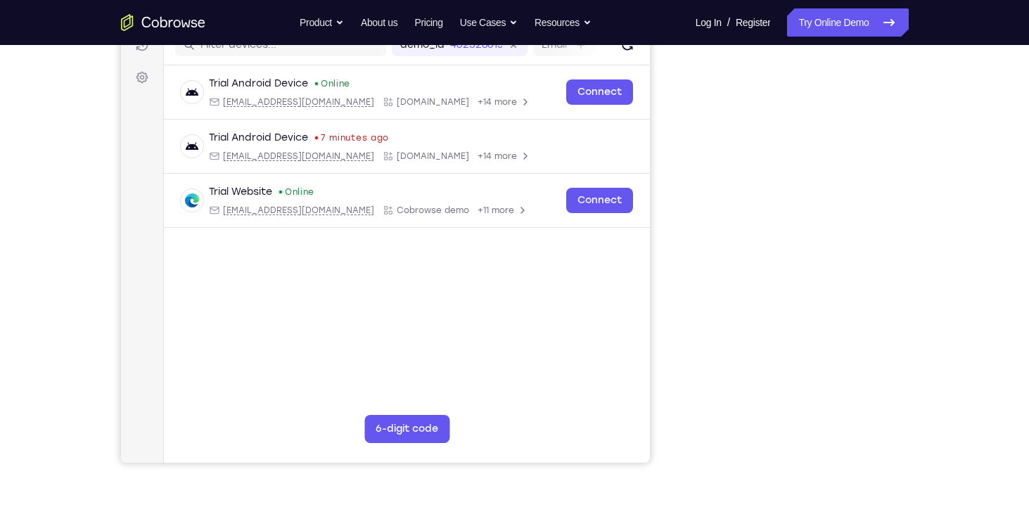
scroll to position [196, 0]
